Goal: Information Seeking & Learning: Learn about a topic

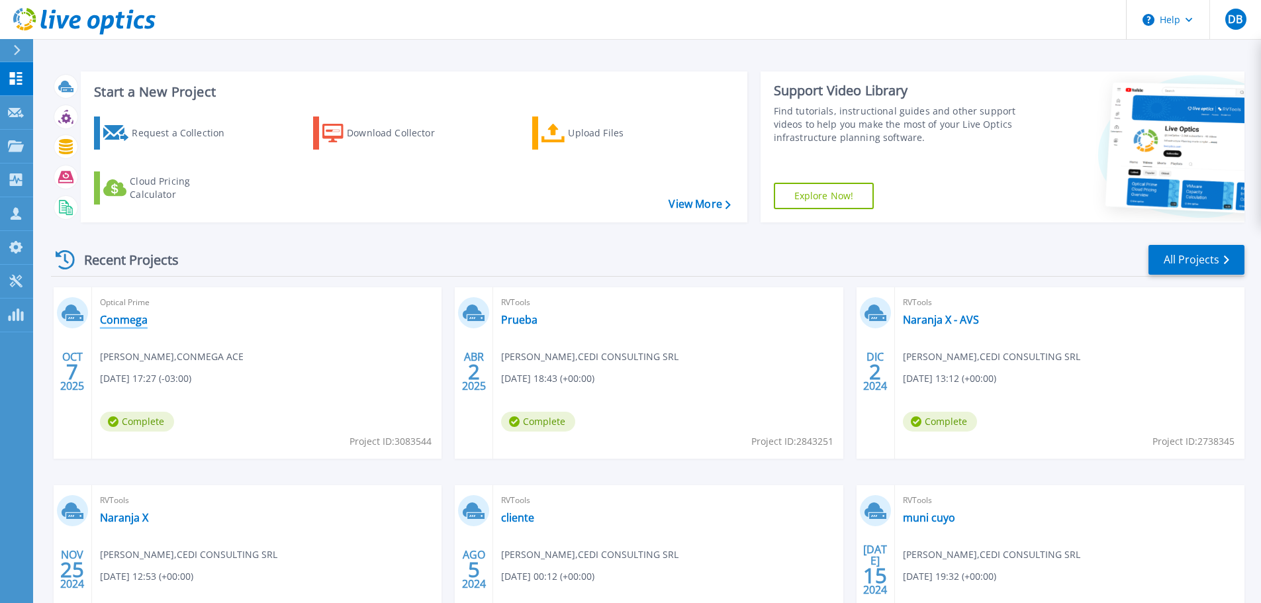
click at [127, 320] on link "Conmega" at bounding box center [124, 319] width 48 height 13
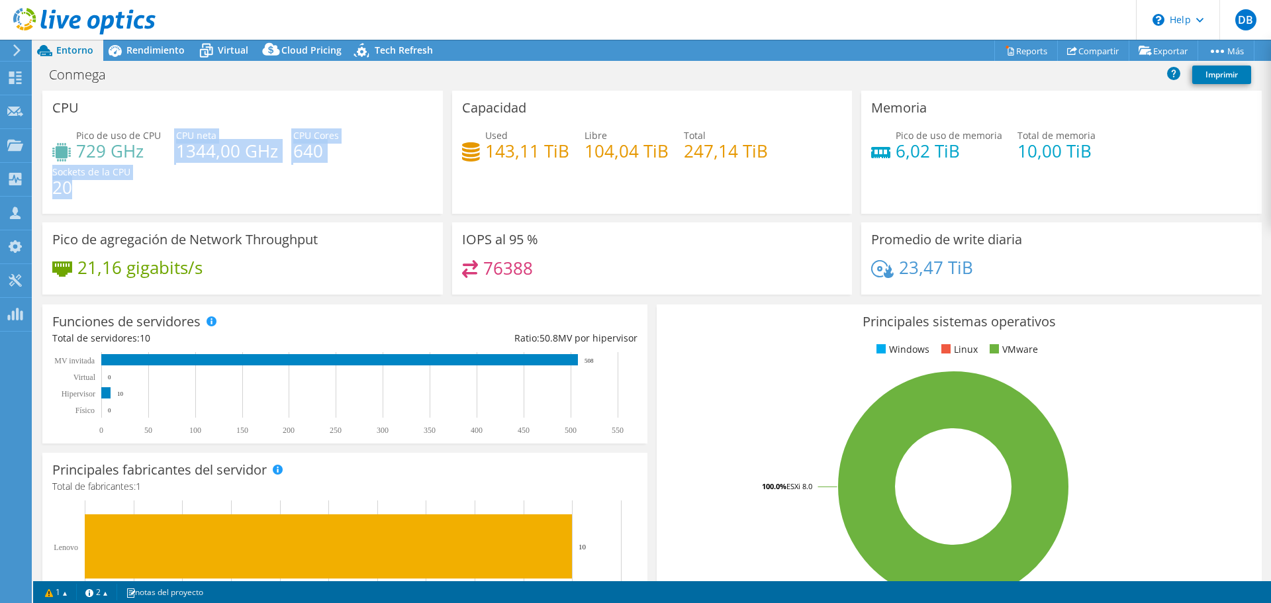
drag, startPoint x: 173, startPoint y: 145, endPoint x: 355, endPoint y: 172, distance: 184.0
click at [355, 172] on div "Pico de uso de CPU 729 GHz CPU [PERSON_NAME] 1344,00 GHz CPU Cores 640 Sockets …" at bounding box center [242, 167] width 381 height 79
click at [341, 207] on div "Pico de uso de CPU 729 GHz CPU [PERSON_NAME] 1344,00 GHz CPU Cores 640 Sockets …" at bounding box center [242, 167] width 381 height 79
click at [335, 150] on h4 "640" at bounding box center [316, 151] width 46 height 15
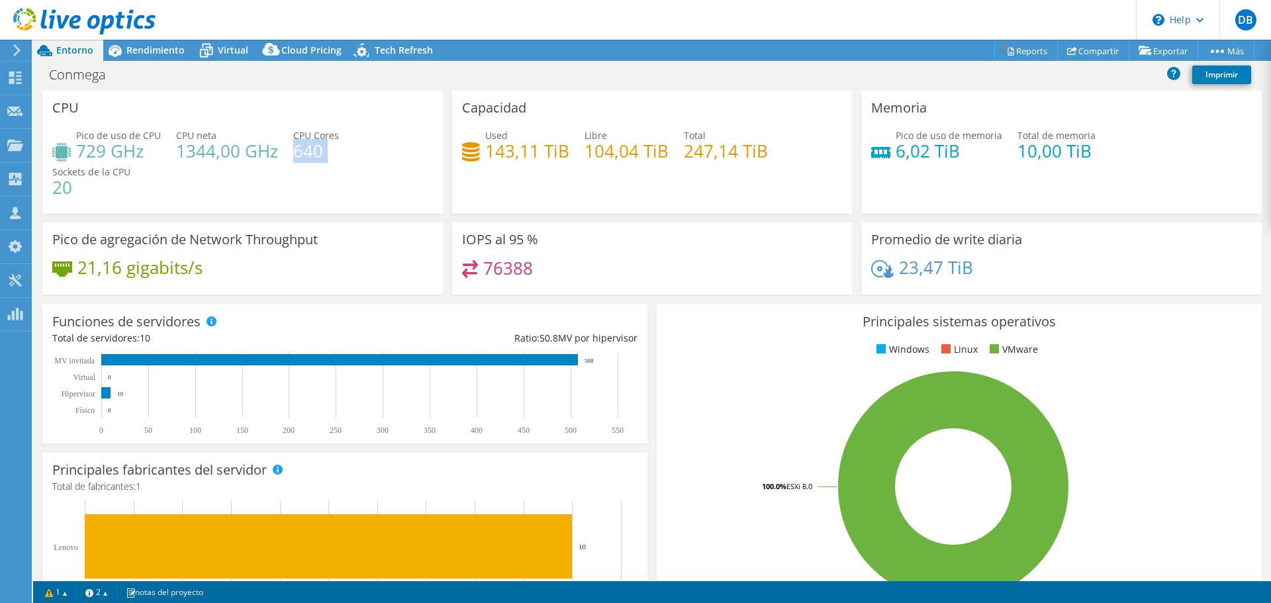
click at [335, 150] on h4 "640" at bounding box center [316, 151] width 46 height 15
click at [356, 183] on div "Pico de uso de CPU 729 GHz CPU [PERSON_NAME] 1344,00 GHz CPU Cores 640 Sockets …" at bounding box center [242, 167] width 381 height 79
click at [162, 51] on span "Rendimiento" at bounding box center [155, 50] width 58 height 13
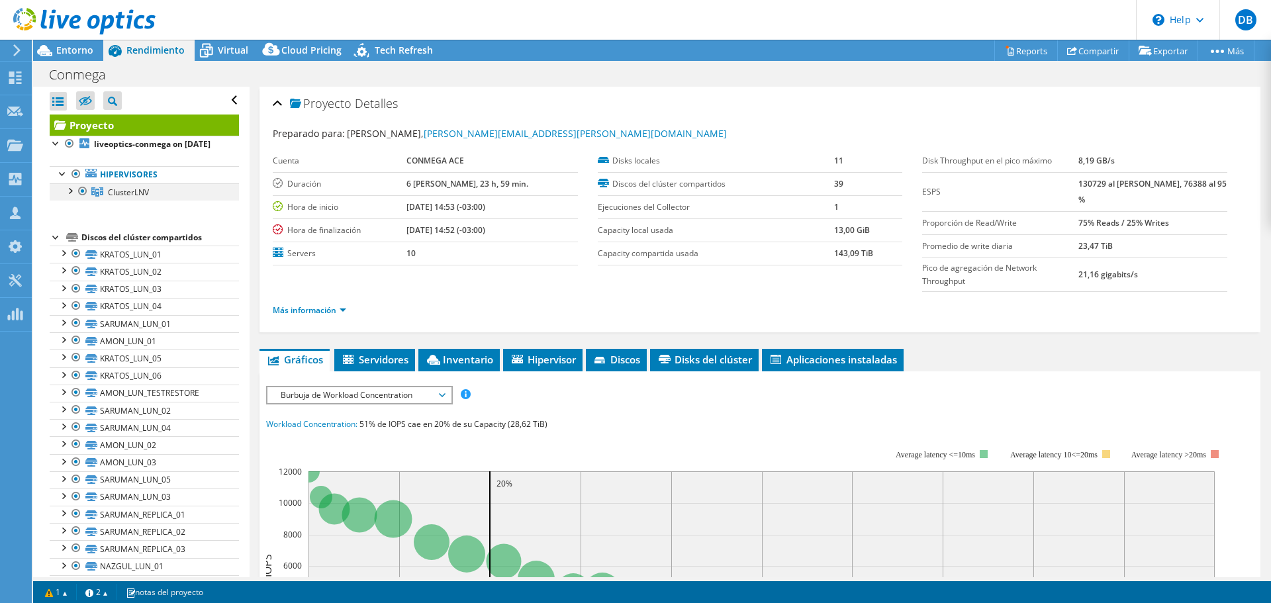
click at [71, 197] on div at bounding box center [69, 189] width 13 height 13
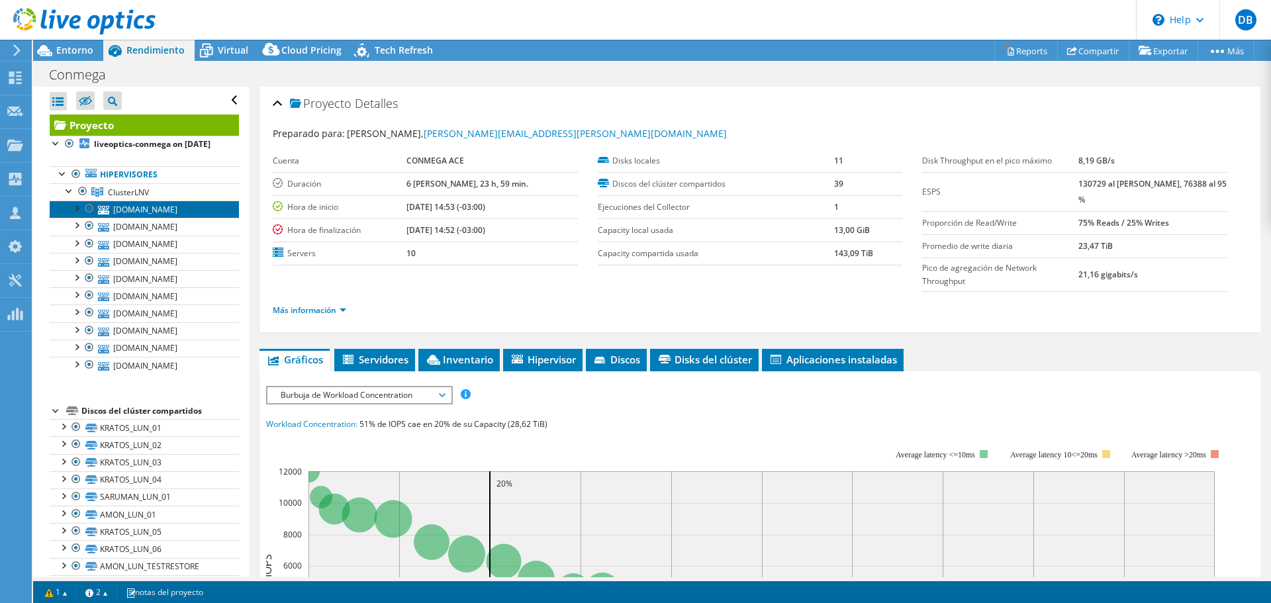
click at [150, 218] on link "[DOMAIN_NAME]" at bounding box center [144, 209] width 189 height 17
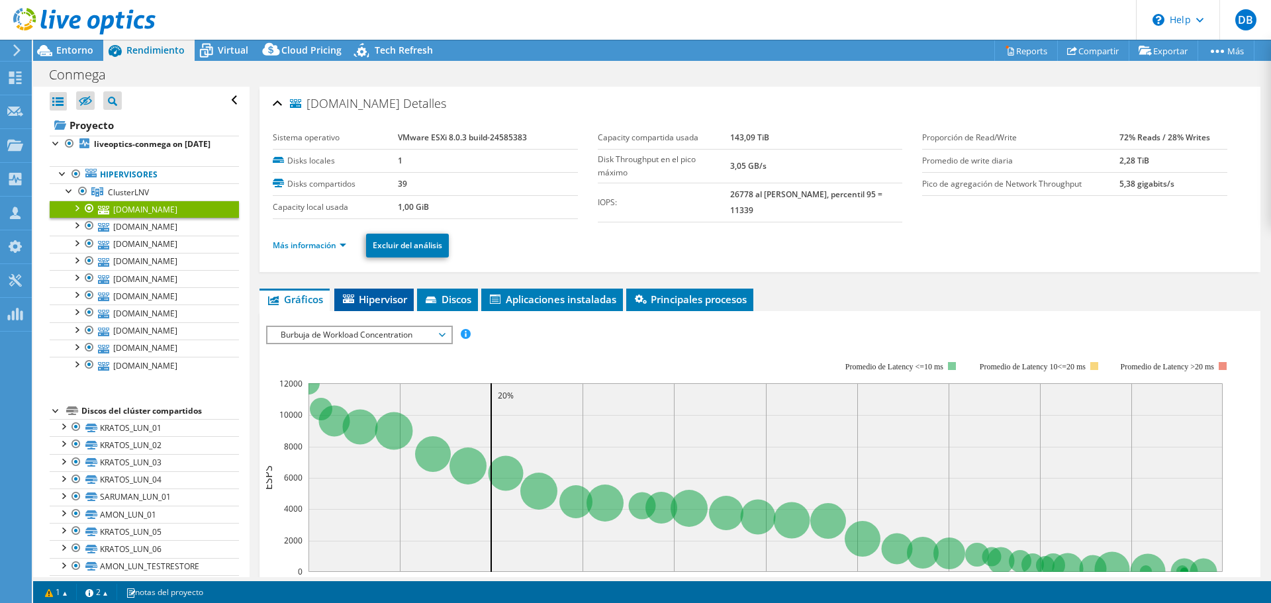
click at [357, 299] on span "Hipervisor" at bounding box center [374, 299] width 66 height 13
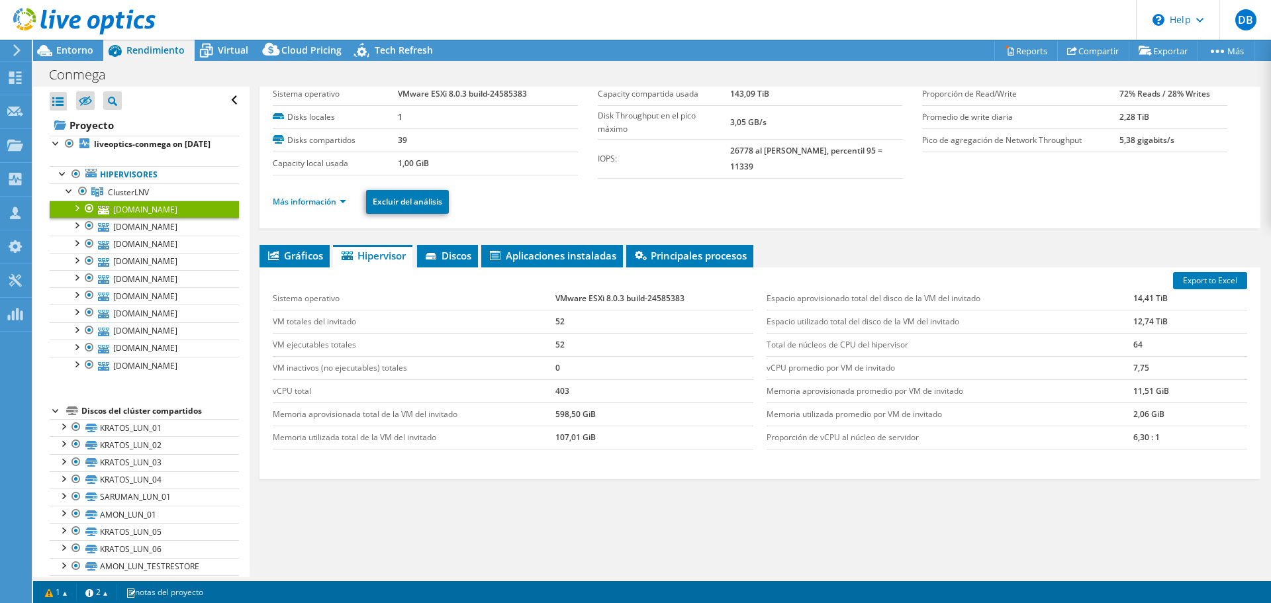
scroll to position [66, 0]
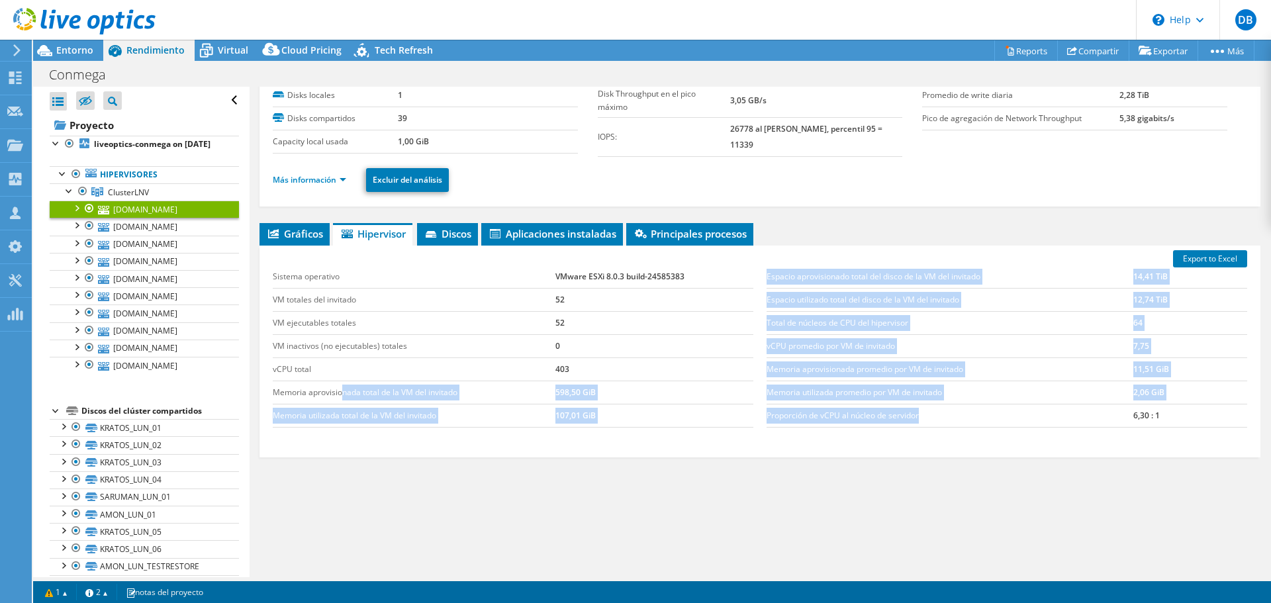
drag, startPoint x: 340, startPoint y: 395, endPoint x: 1075, endPoint y: 420, distance: 735.7
click at [1076, 420] on div "Sistema operativo VMware ESXi 8.0.3 build-24585383 VM totales del invitado 52 V…" at bounding box center [759, 346] width 987 height 189
click at [899, 431] on div "Espacio aprovisionado total del disco de la VM del invitado 14,41 TiB Espacio u…" at bounding box center [1007, 346] width 494 height 189
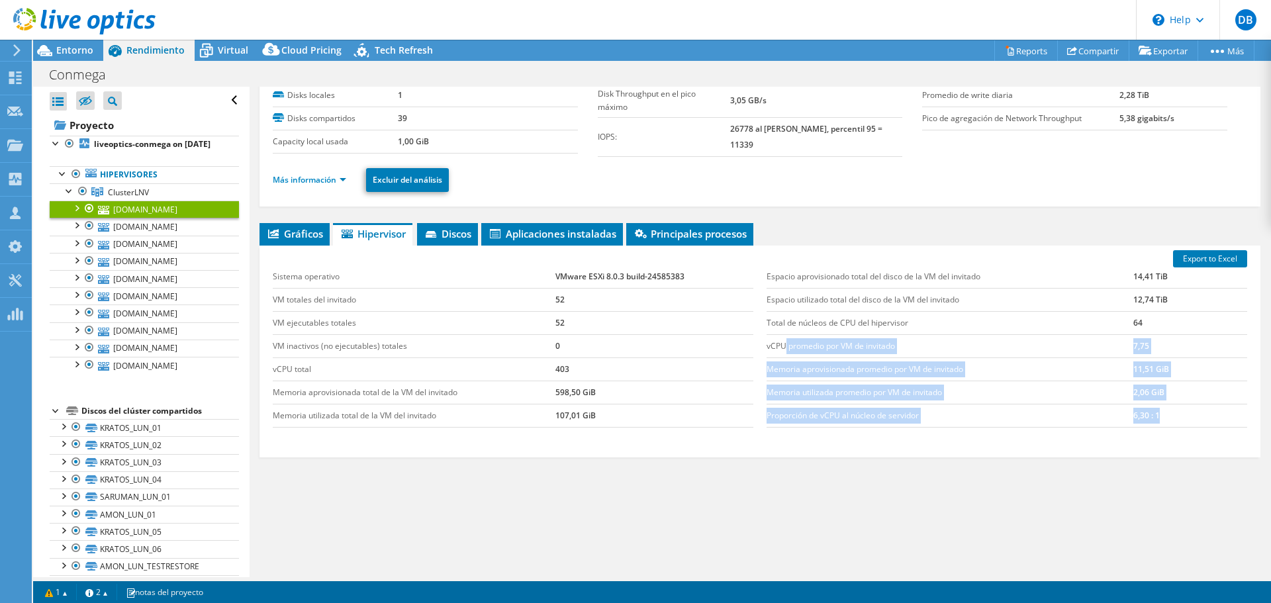
drag, startPoint x: 1140, startPoint y: 420, endPoint x: 817, endPoint y: 349, distance: 330.6
click at [782, 335] on tbody "Espacio aprovisionado total del disco de la VM del invitado 14,41 TiB Espacio u…" at bounding box center [1006, 346] width 480 height 162
click at [924, 386] on td "Memoria utilizada promedio por VM de invitado" at bounding box center [949, 392] width 367 height 23
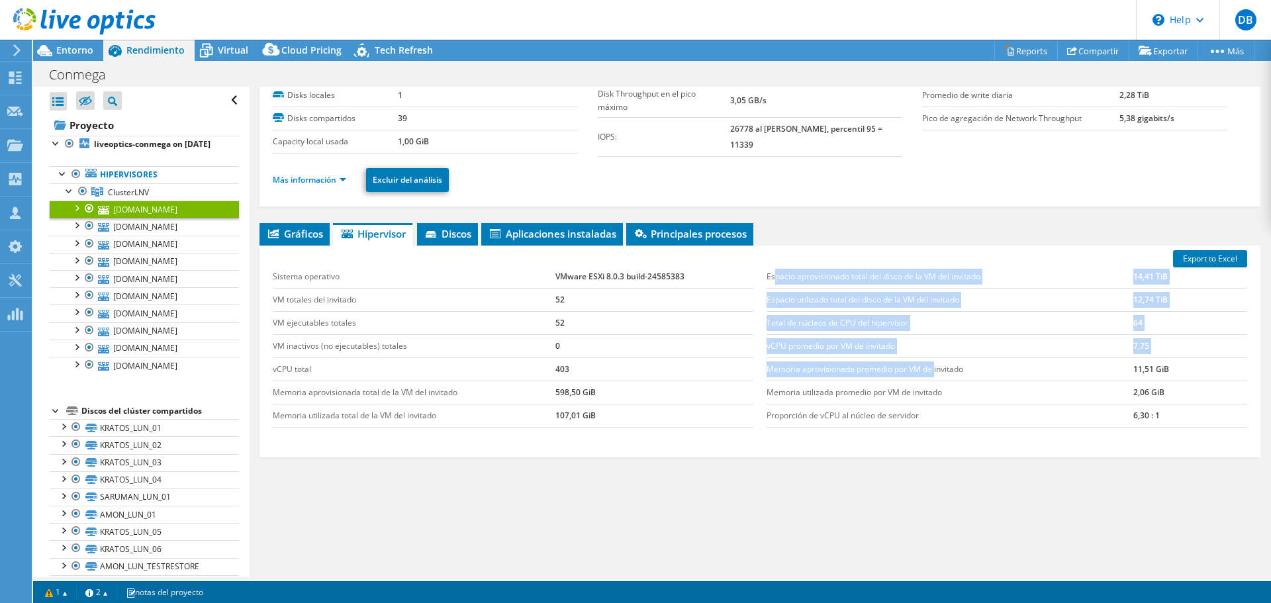
drag, startPoint x: 772, startPoint y: 278, endPoint x: 940, endPoint y: 375, distance: 194.8
click at [932, 366] on tbody "Espacio aprovisionado total del disco de la VM del invitado 14,41 TiB Espacio u…" at bounding box center [1006, 346] width 480 height 162
click at [961, 355] on td "vCPU promedio por VM de invitado" at bounding box center [949, 345] width 367 height 23
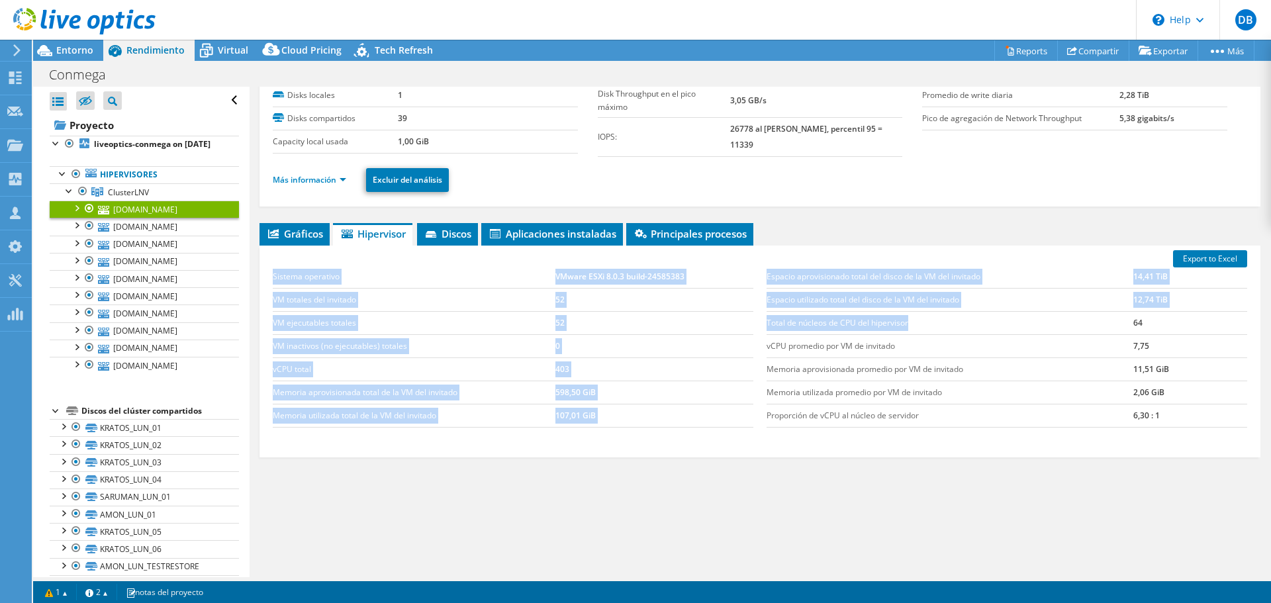
drag, startPoint x: 752, startPoint y: 326, endPoint x: 1083, endPoint y: 343, distance: 330.7
click at [1048, 332] on div "Sistema operativo VMware ESXi 8.0.3 build-24585383 VM totales del invitado 52 V…" at bounding box center [759, 346] width 987 height 189
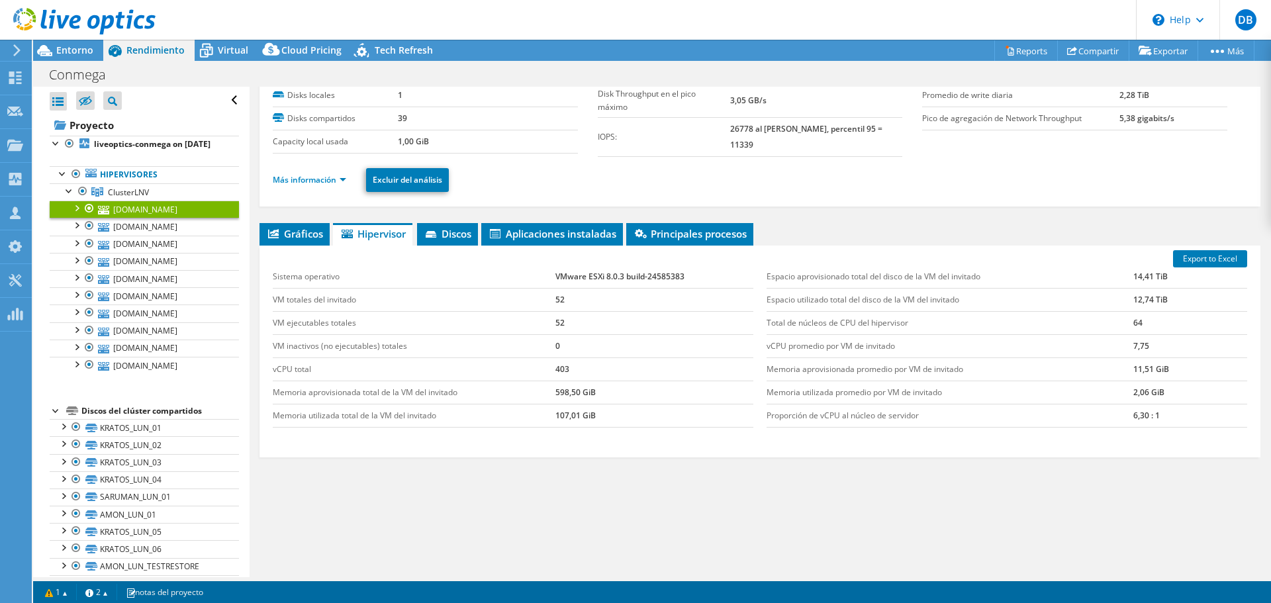
click at [1160, 330] on td "64" at bounding box center [1190, 322] width 114 height 23
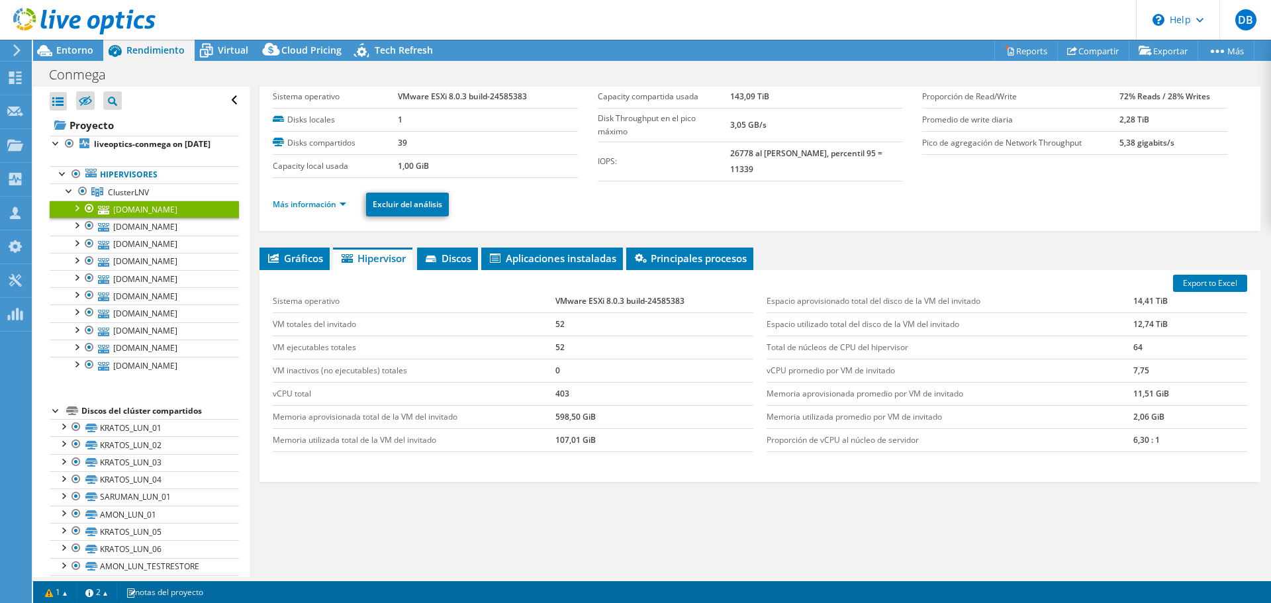
scroll to position [0, 0]
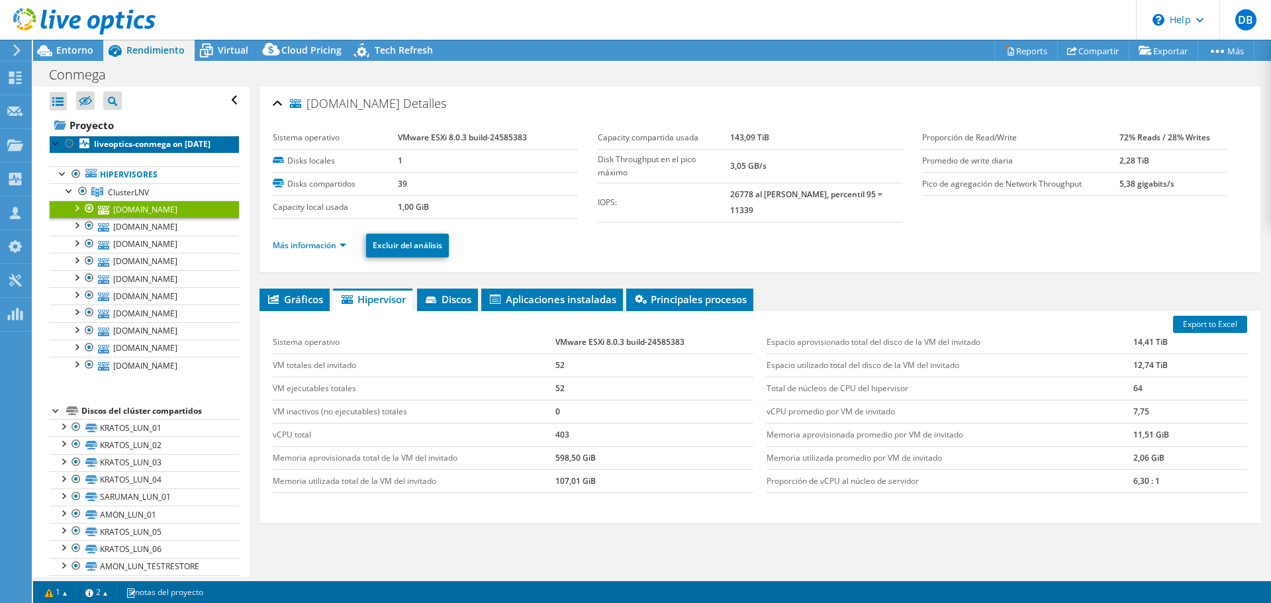
click at [124, 147] on b "liveoptics-conmega on [DATE]" at bounding box center [152, 143] width 116 height 11
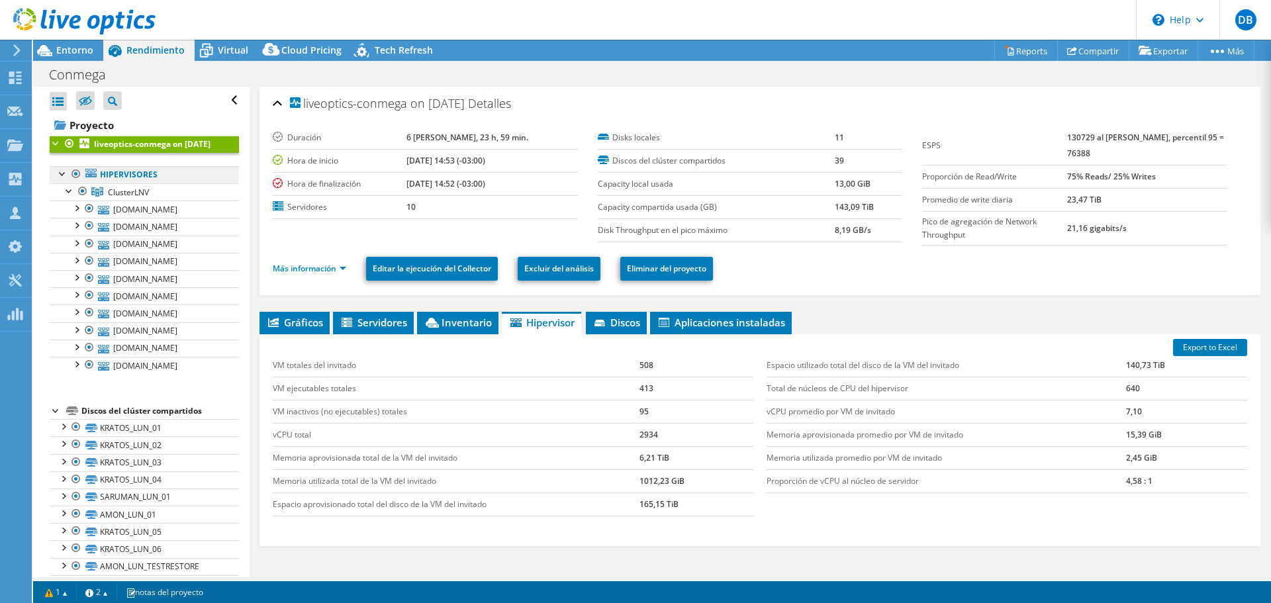
click at [134, 183] on link "Hipervisores" at bounding box center [144, 174] width 189 height 17
click at [135, 198] on span "ClusterLNV" at bounding box center [128, 192] width 41 height 11
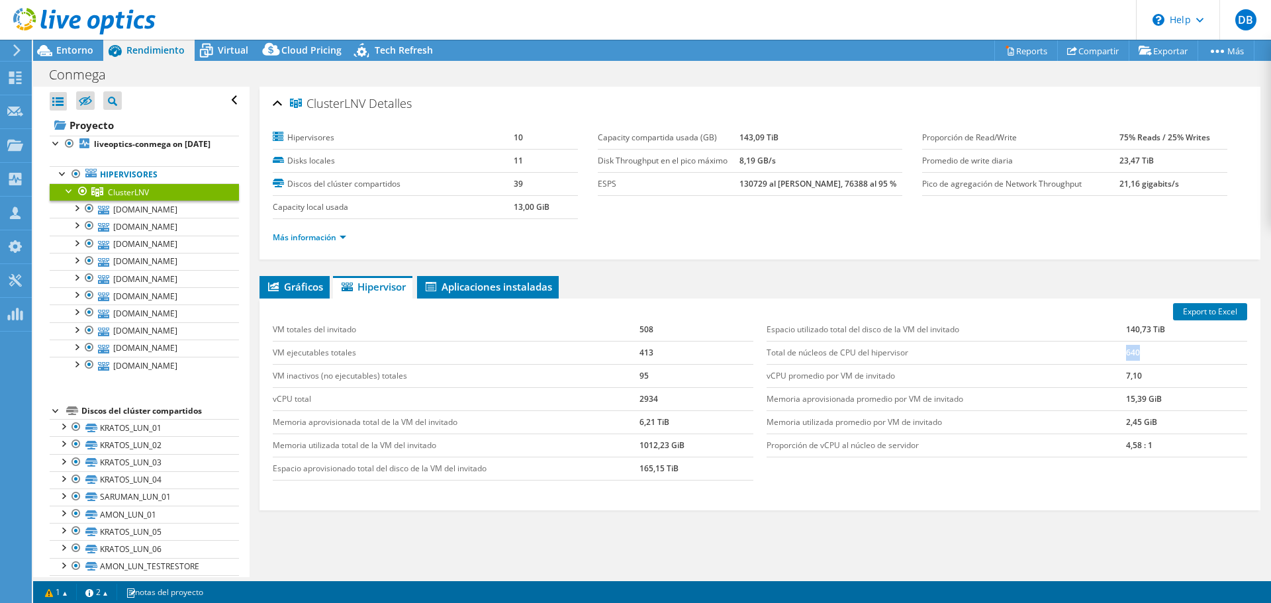
drag, startPoint x: 1138, startPoint y: 351, endPoint x: 1077, endPoint y: 357, distance: 61.2
click at [1077, 357] on tr "Total de núcleos de CPU del hipervisor 640" at bounding box center [1006, 352] width 480 height 23
click at [291, 287] on span "Gráficos" at bounding box center [294, 286] width 57 height 13
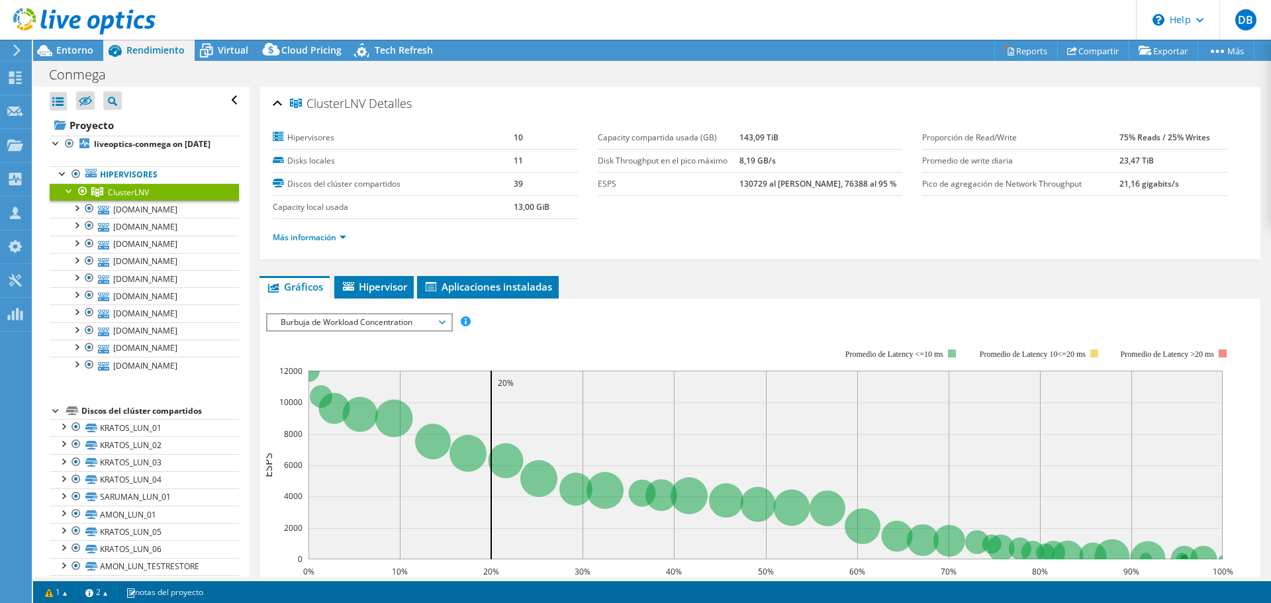
click at [435, 314] on span "Burbuja de Workload Concentration" at bounding box center [359, 322] width 170 height 16
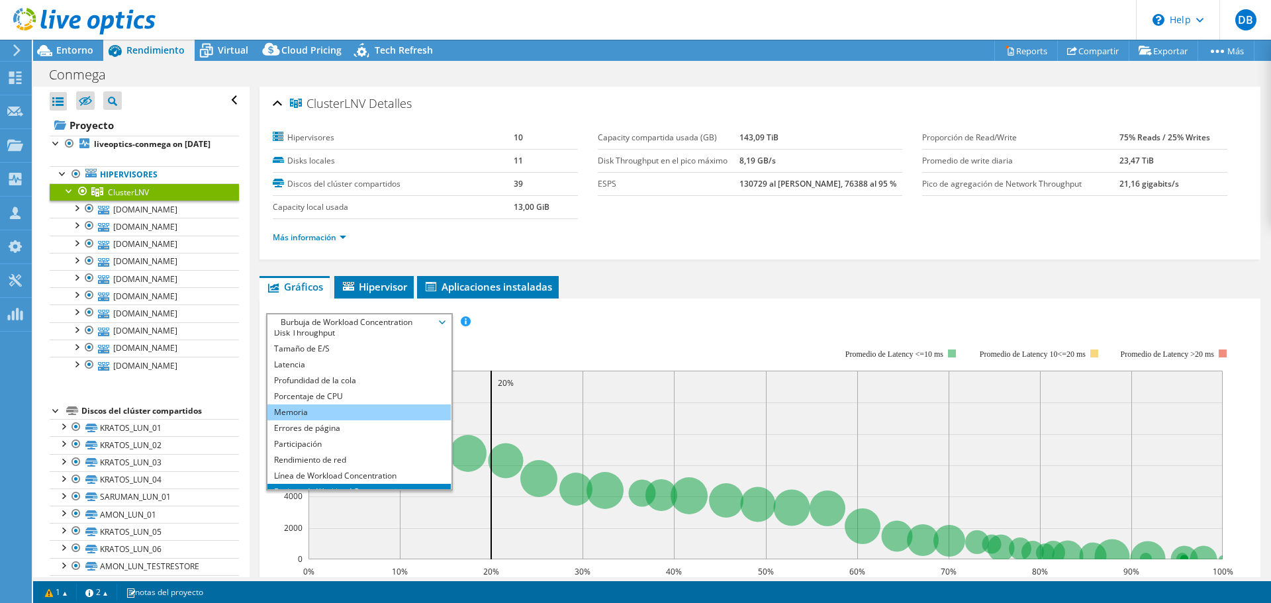
scroll to position [13, 0]
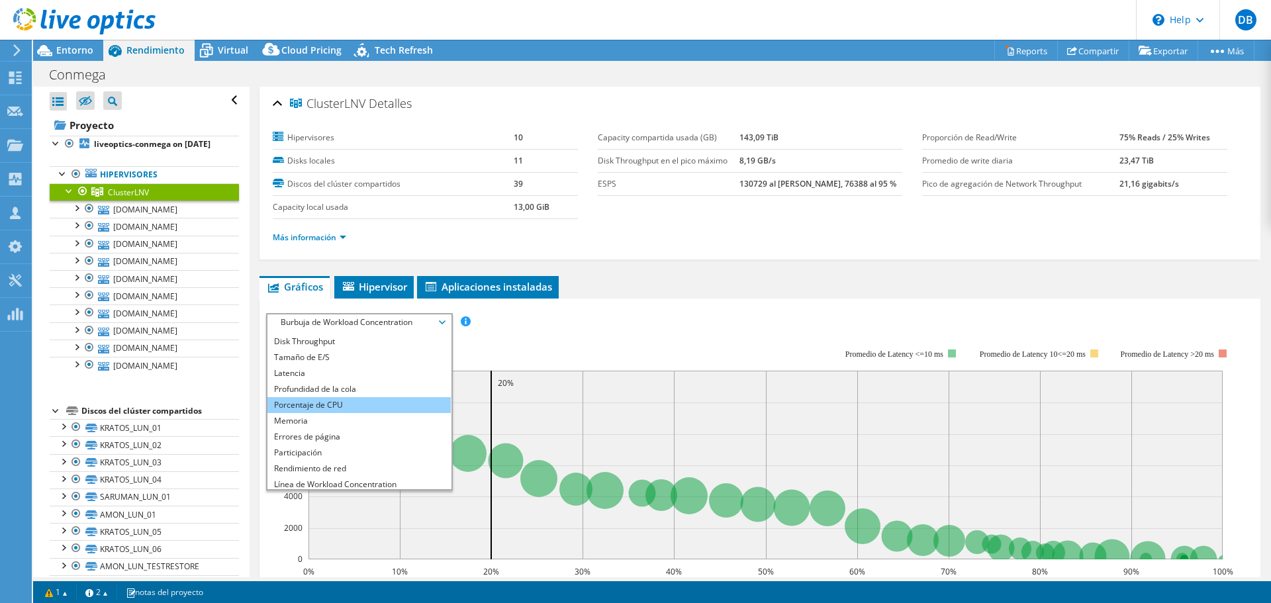
click at [327, 404] on li "Porcentaje de CPU" at bounding box center [358, 405] width 183 height 16
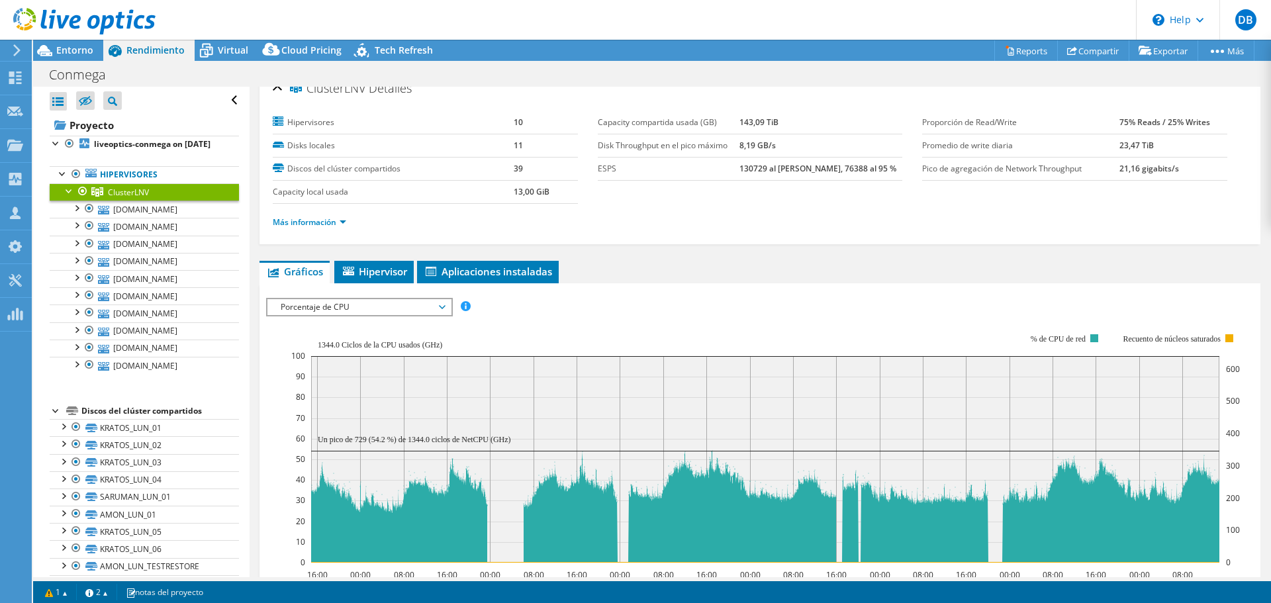
scroll to position [0, 0]
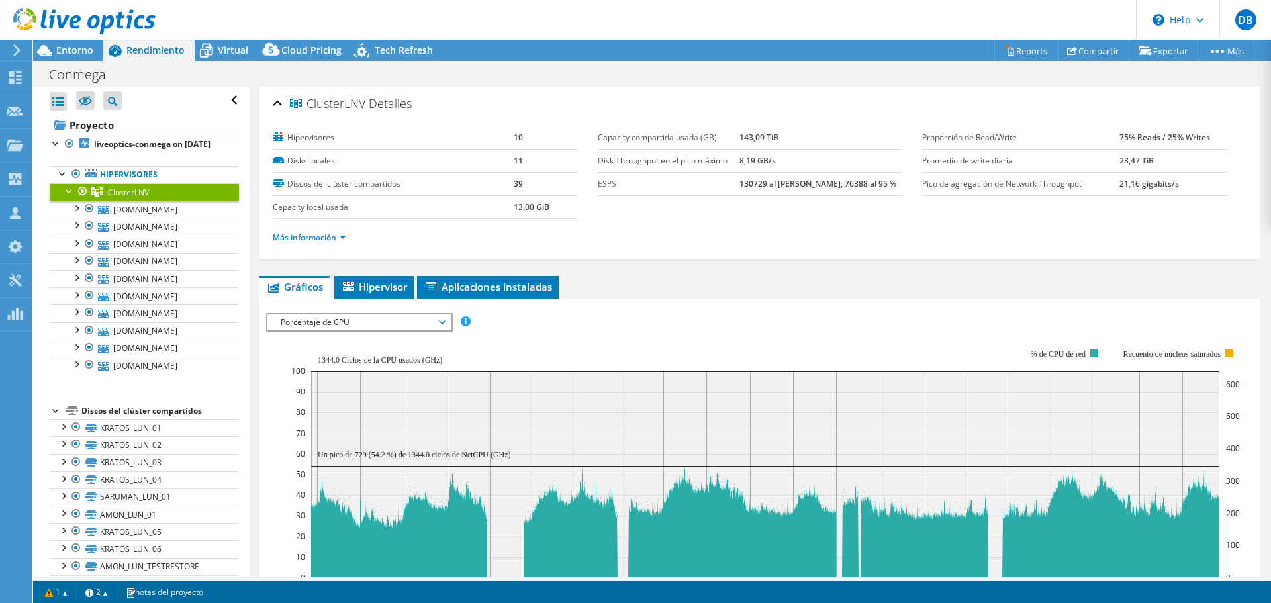
click at [121, 419] on div "Discos del clúster compartidos" at bounding box center [160, 411] width 158 height 16
click at [71, 415] on icon at bounding box center [72, 410] width 12 height 9
click at [53, 416] on div at bounding box center [56, 409] width 13 height 13
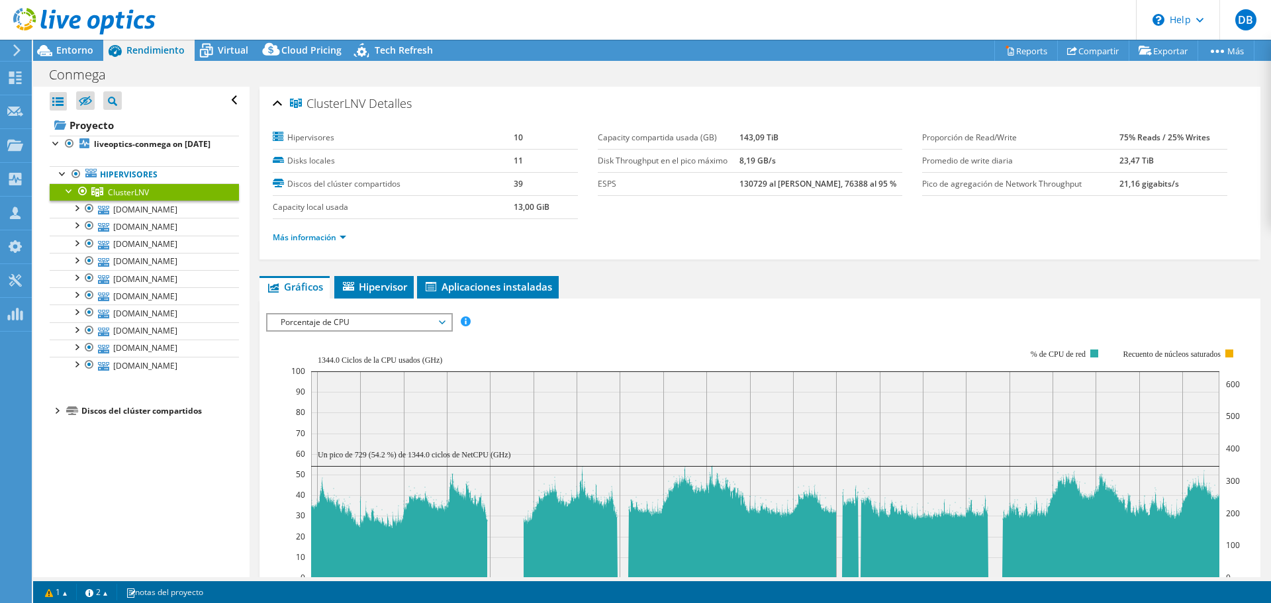
click at [102, 419] on div "Discos del clúster compartidos" at bounding box center [160, 411] width 158 height 16
click at [134, 142] on b "liveoptics-conmega on [DATE]" at bounding box center [152, 143] width 116 height 11
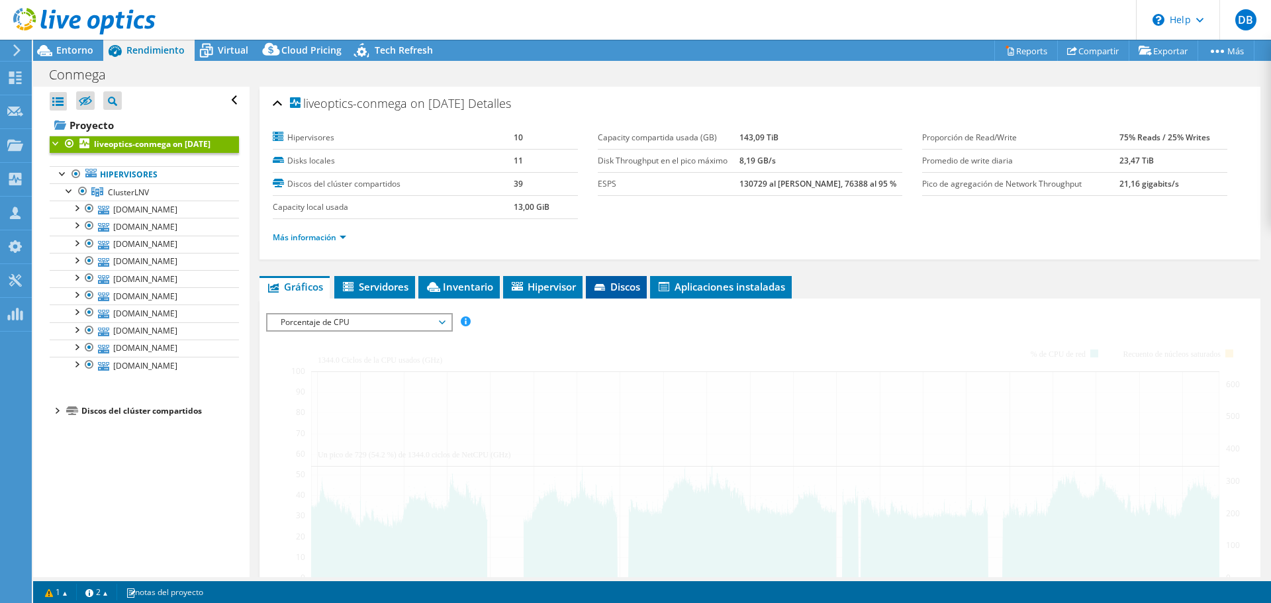
click at [623, 289] on span "Discos" at bounding box center [616, 286] width 48 height 13
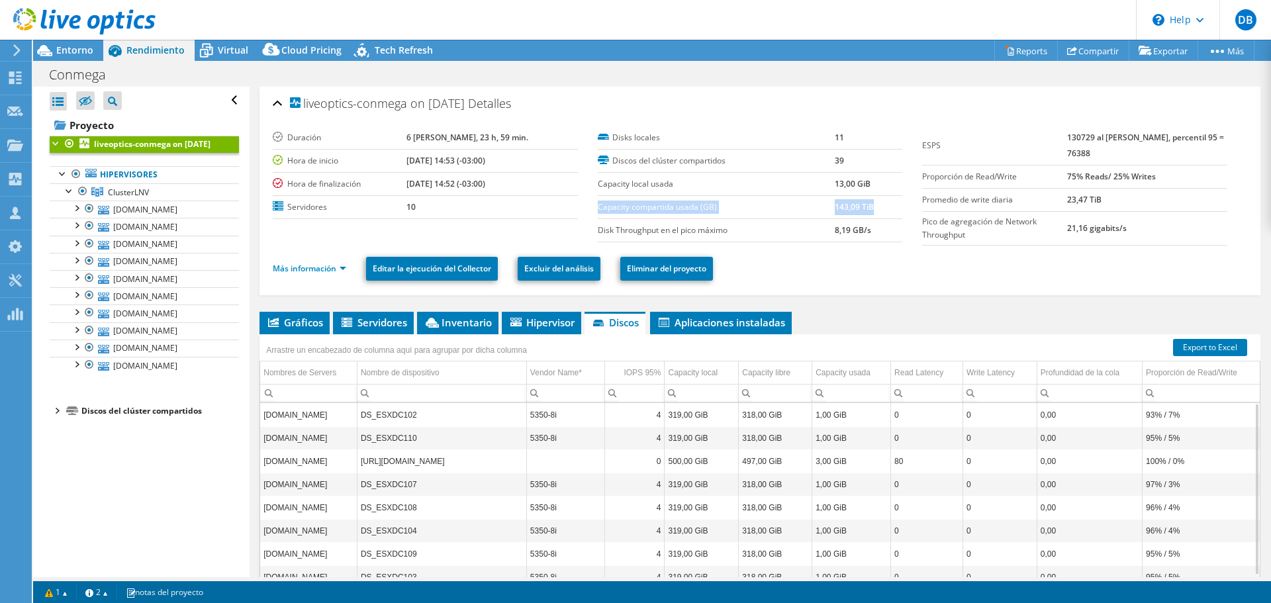
drag, startPoint x: 625, startPoint y: 210, endPoint x: 880, endPoint y: 203, distance: 255.6
click at [880, 203] on tr "Capacity compartida usada (GB) 143,09 TiB" at bounding box center [750, 206] width 305 height 23
click at [75, 49] on span "Entorno" at bounding box center [74, 50] width 37 height 13
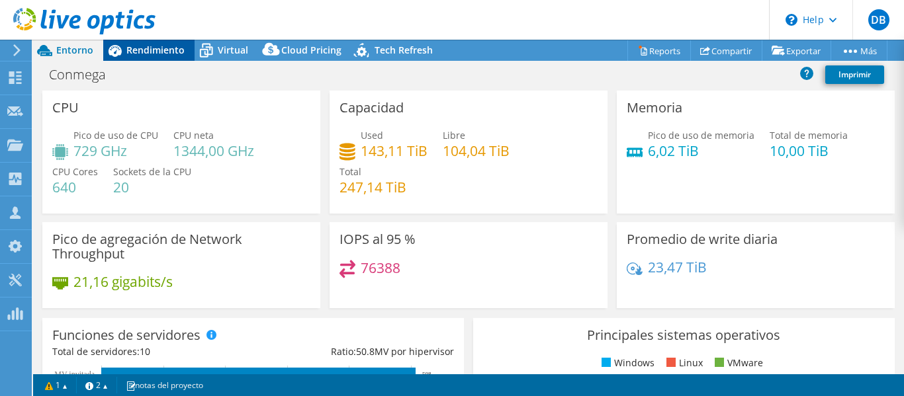
click at [163, 42] on div "Rendimiento" at bounding box center [148, 50] width 91 height 21
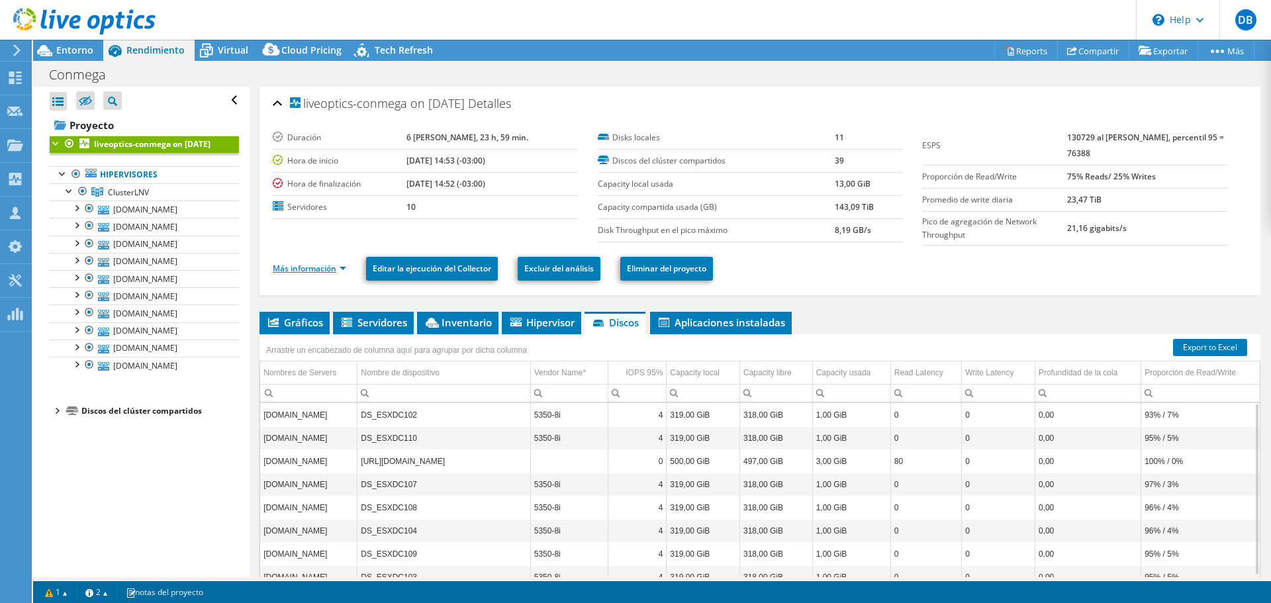
click at [320, 268] on link "Más información" at bounding box center [309, 268] width 73 height 11
